Goal: Task Accomplishment & Management: Complete application form

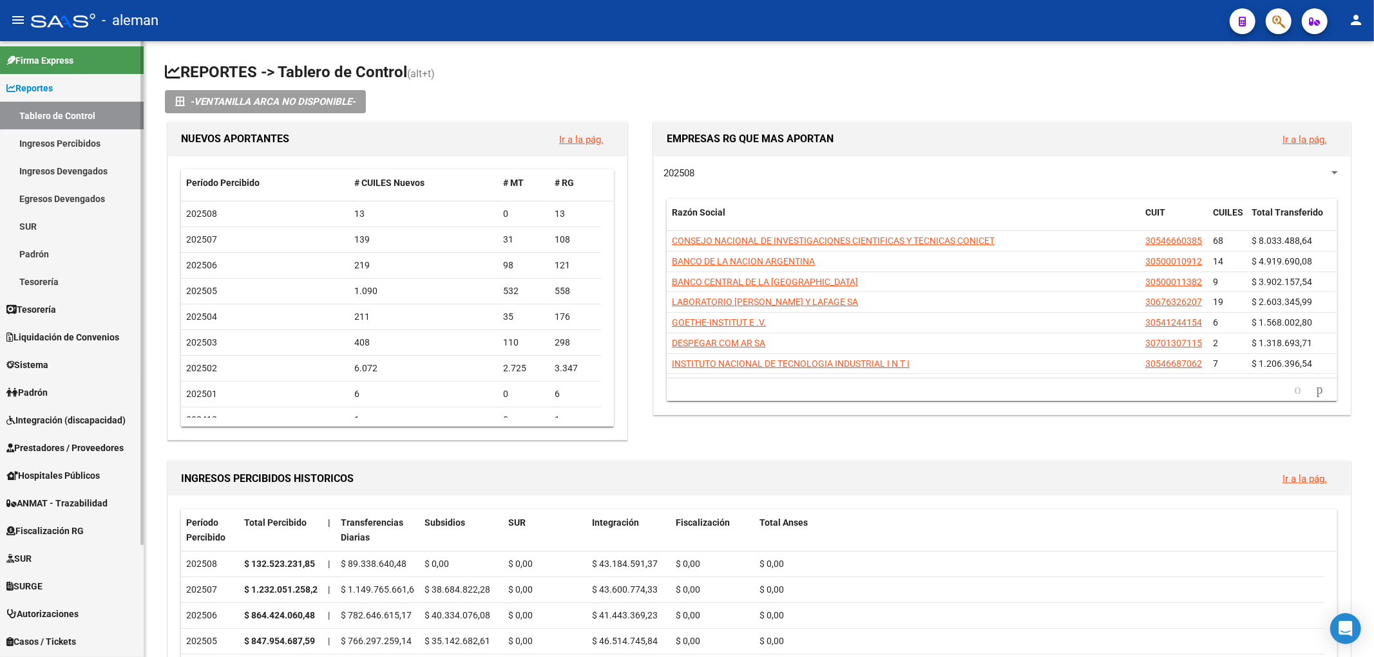
click at [104, 428] on link "Integración (discapacidad)" at bounding box center [72, 420] width 144 height 28
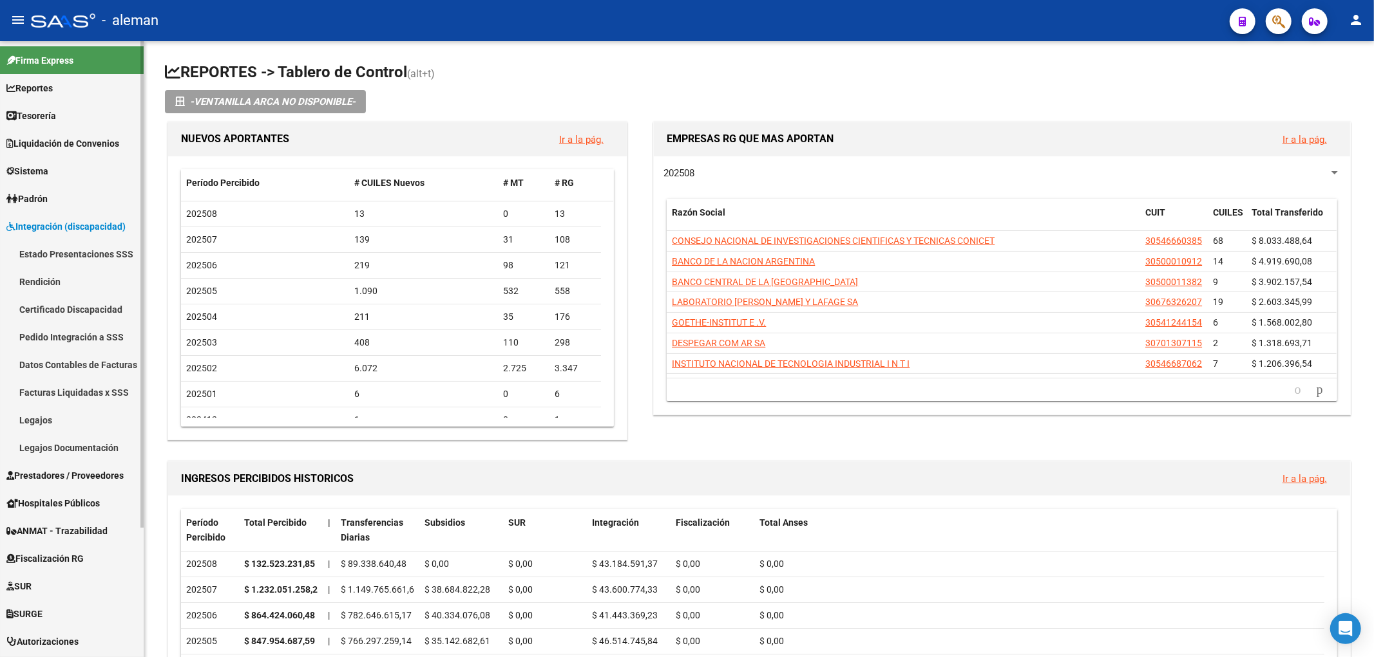
click at [47, 422] on link "Legajos" at bounding box center [72, 420] width 144 height 28
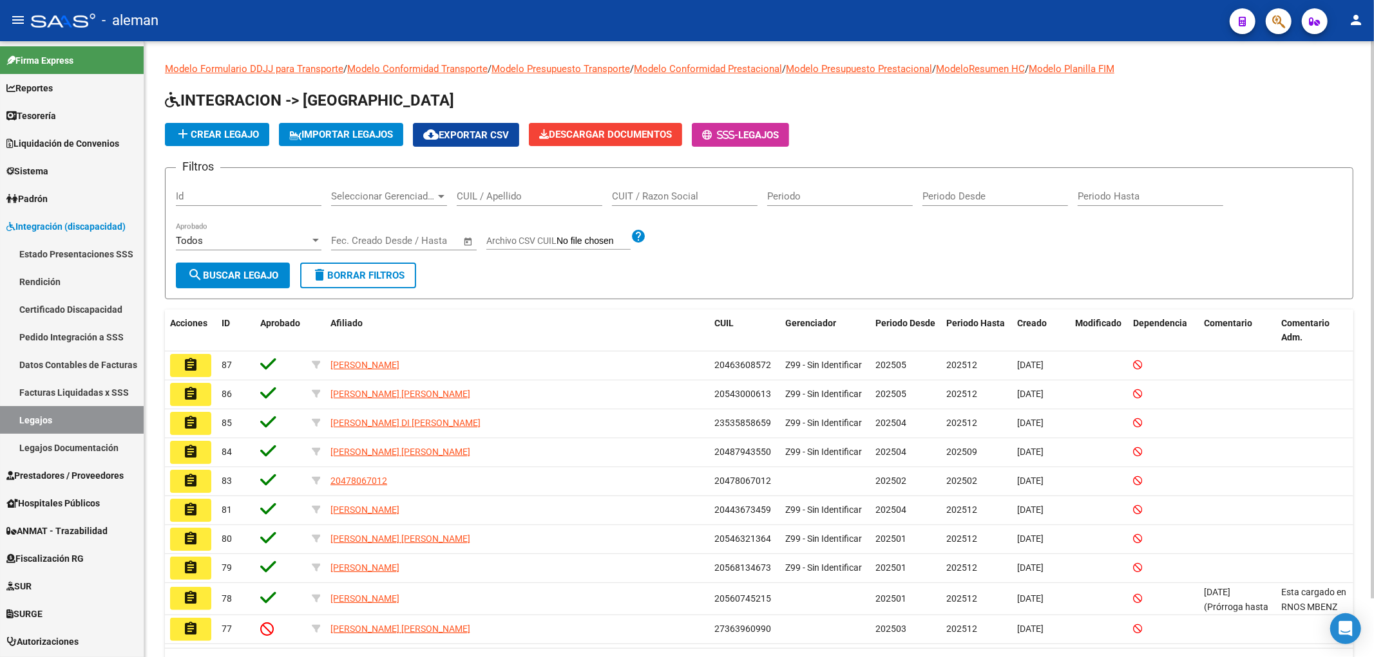
click at [249, 137] on span "add Crear Legajo" at bounding box center [217, 135] width 84 height 12
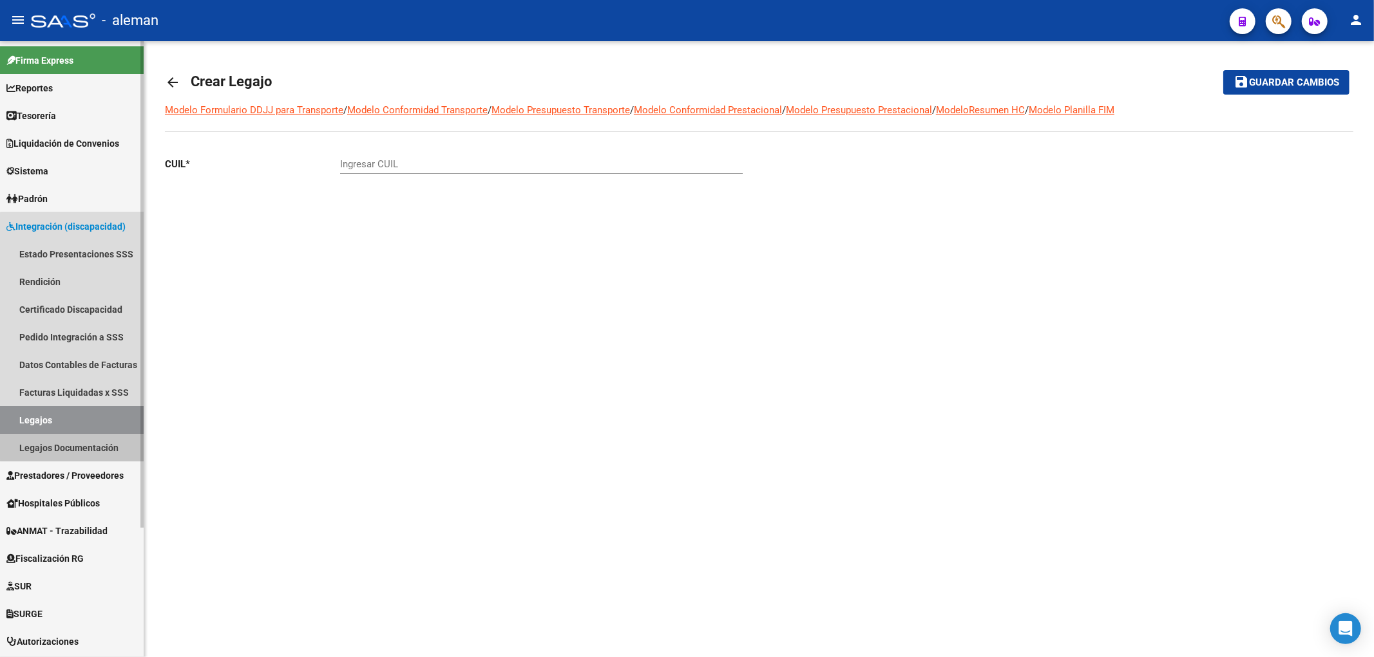
click at [77, 442] on link "Legajos Documentación" at bounding box center [72, 448] width 144 height 28
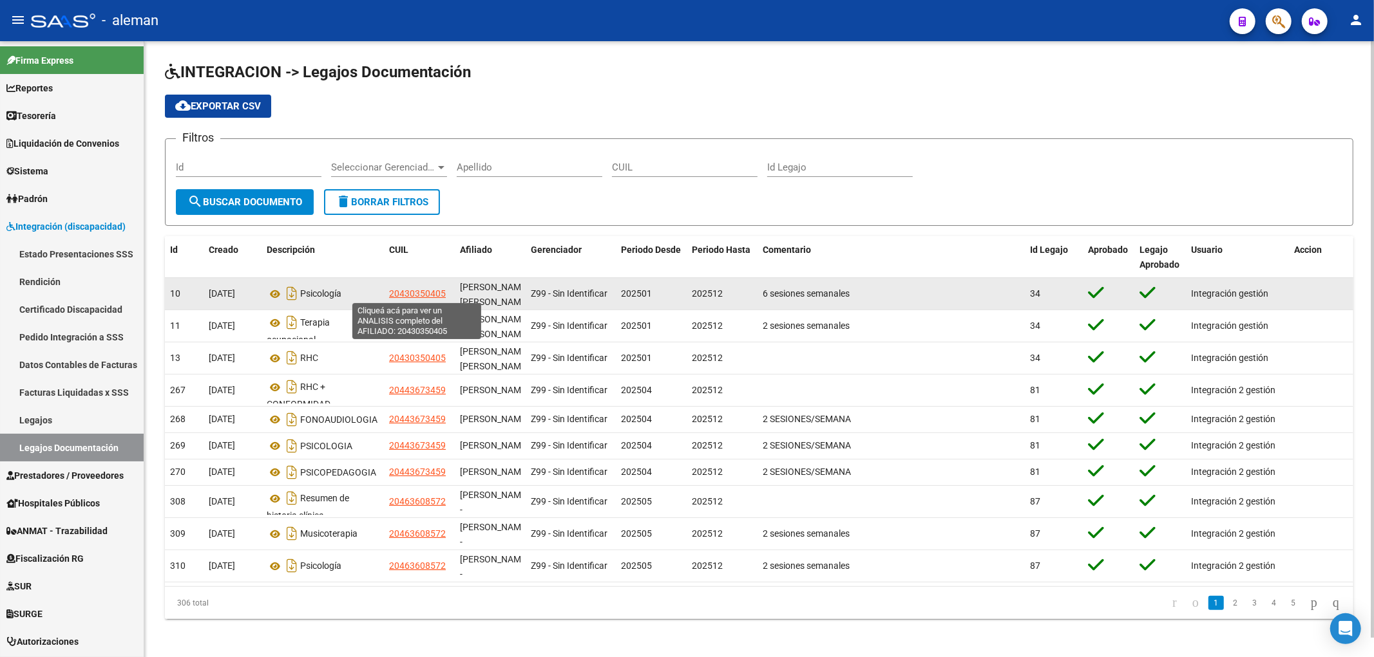
click at [426, 288] on span "20430350405" at bounding box center [417, 293] width 57 height 10
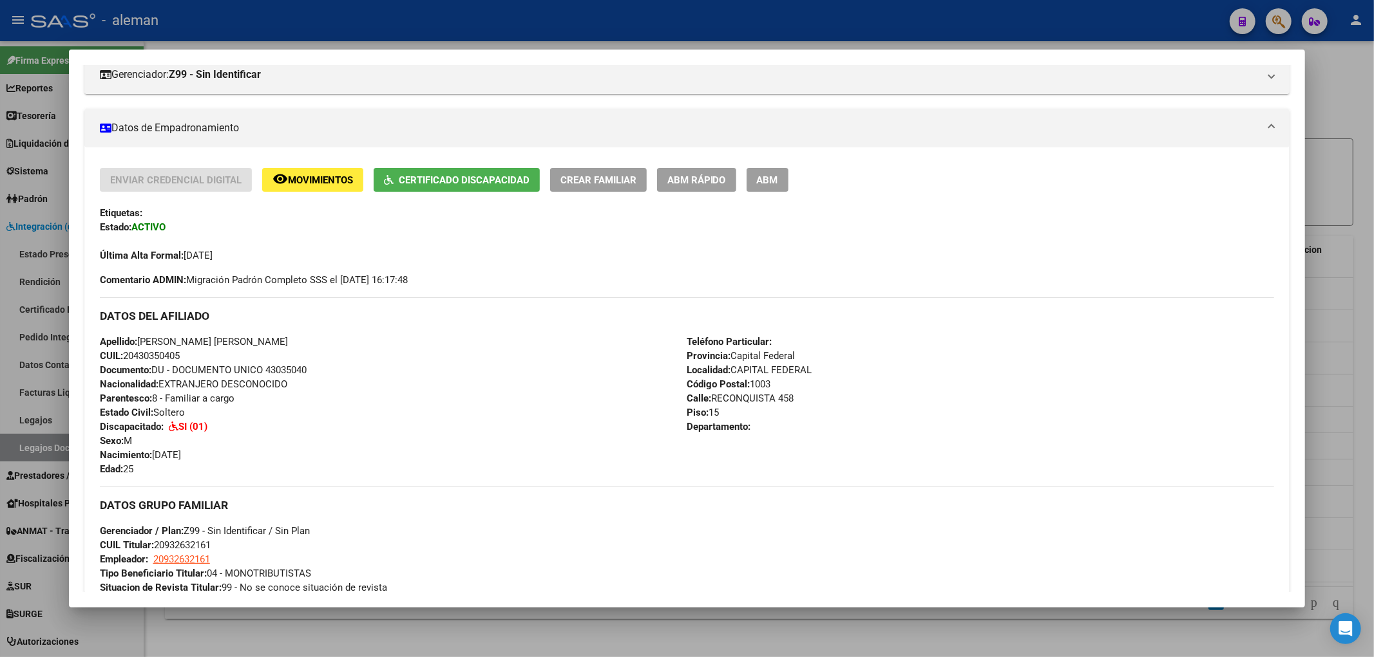
scroll to position [174, 0]
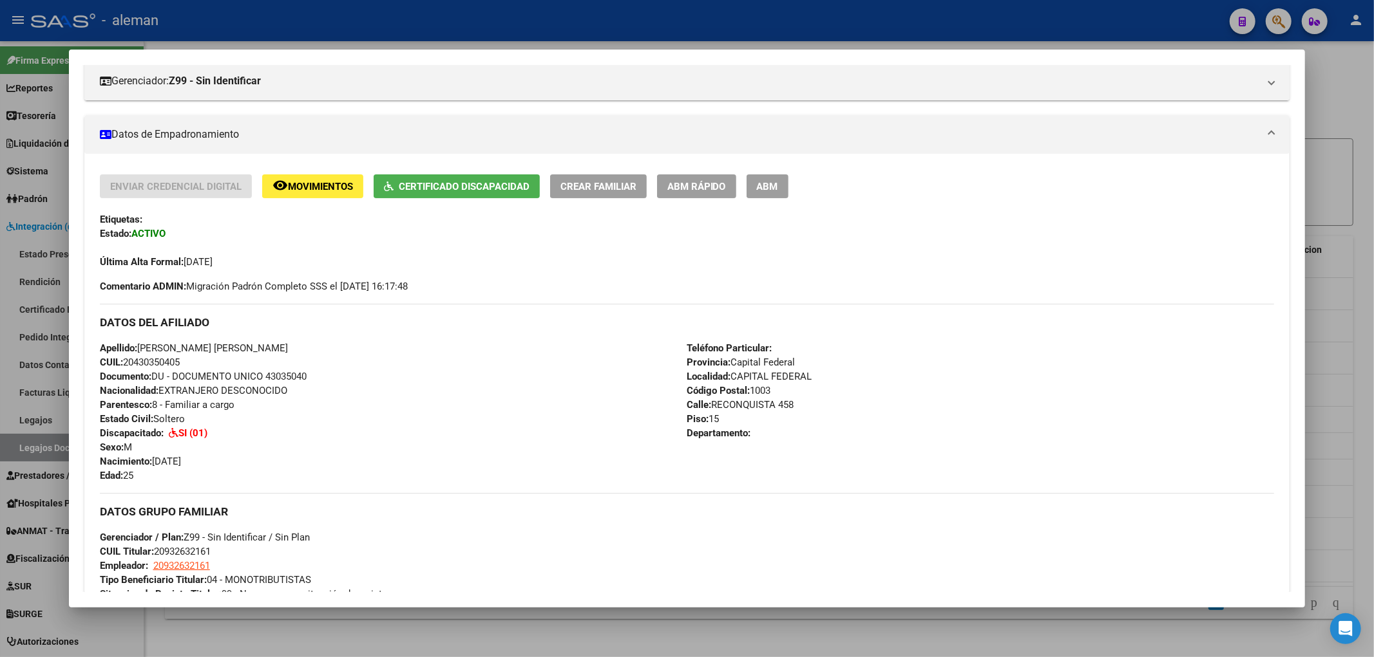
click at [1336, 359] on div at bounding box center [687, 328] width 1374 height 657
